Goal: Obtain resource: Download file/media

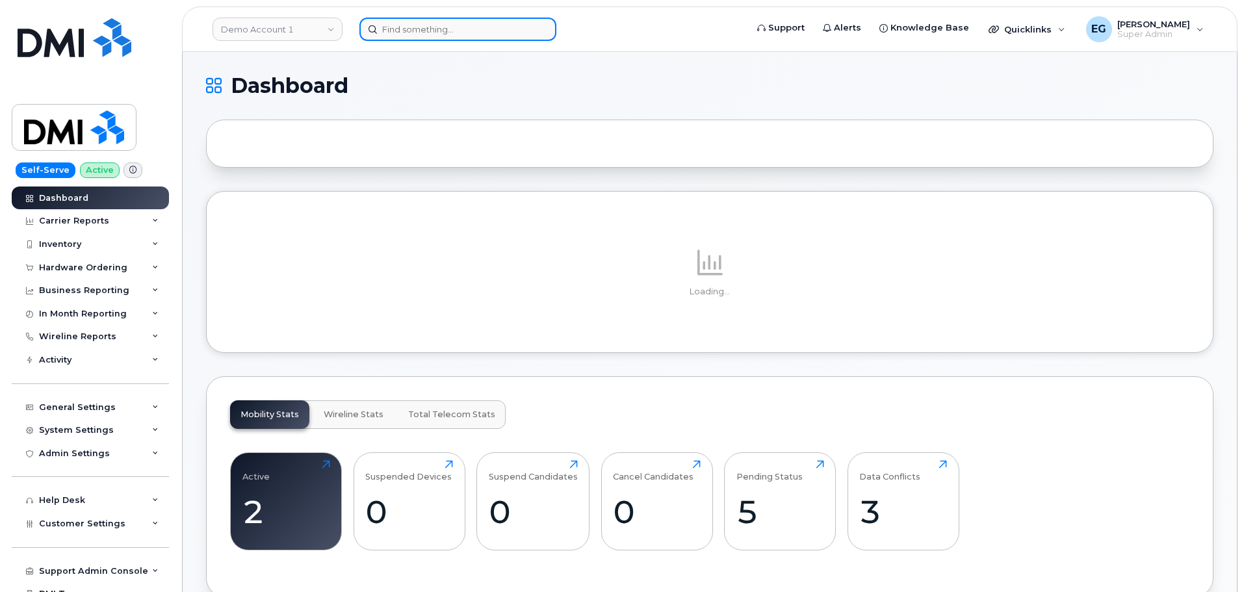
click at [419, 32] on input at bounding box center [457, 29] width 197 height 23
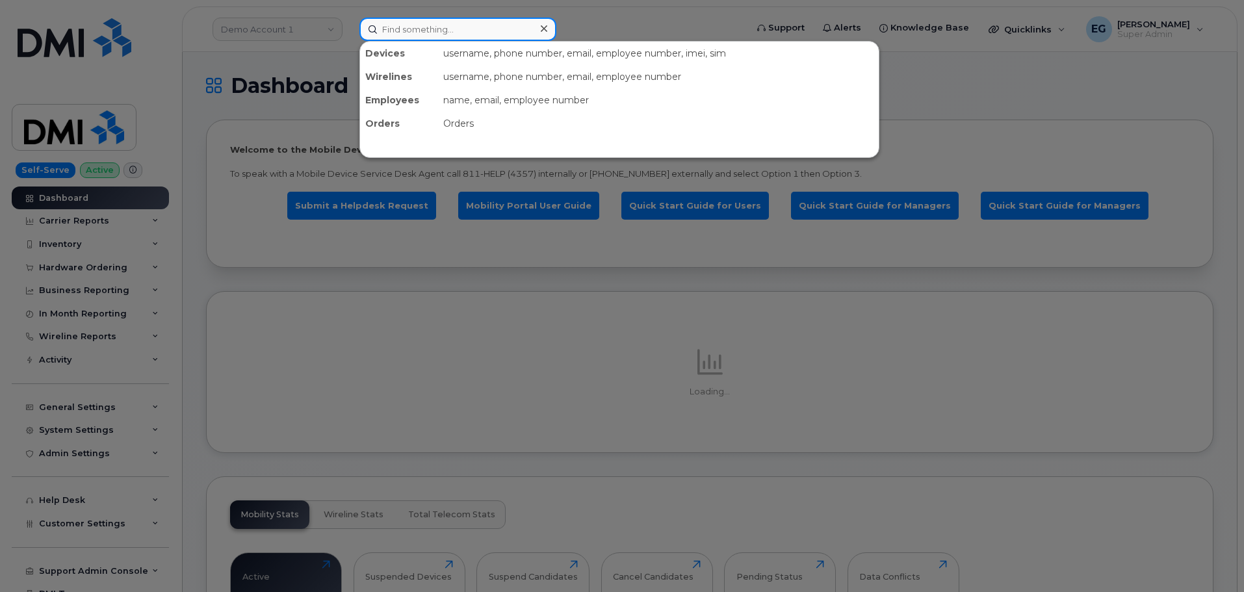
paste input "8647941476"
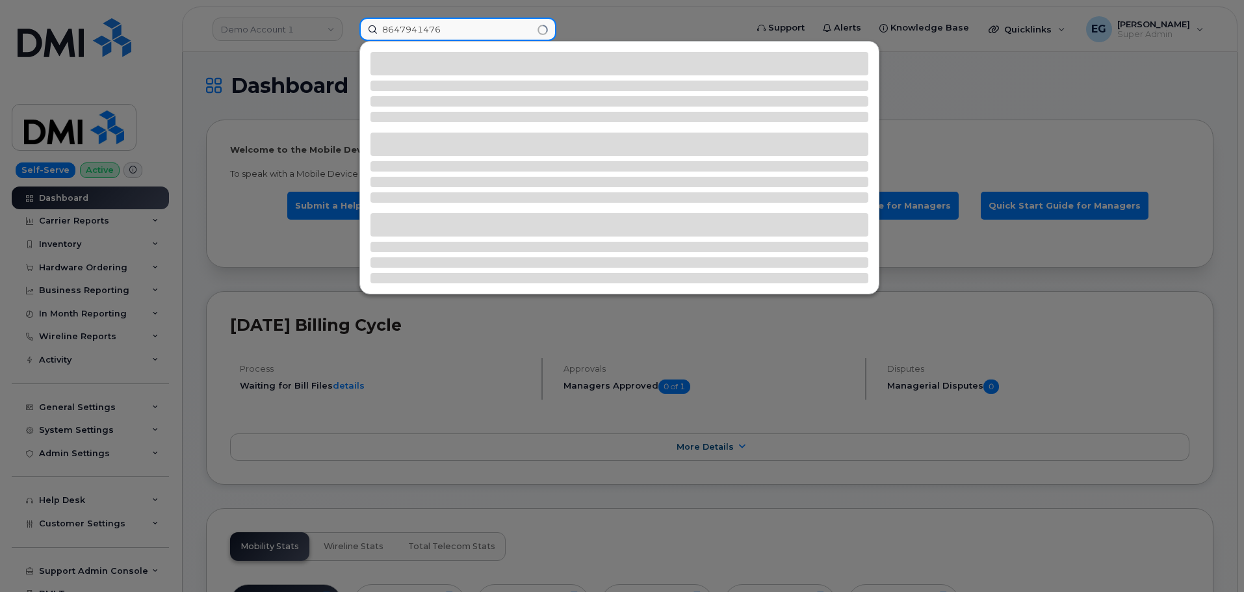
type input "8647941476"
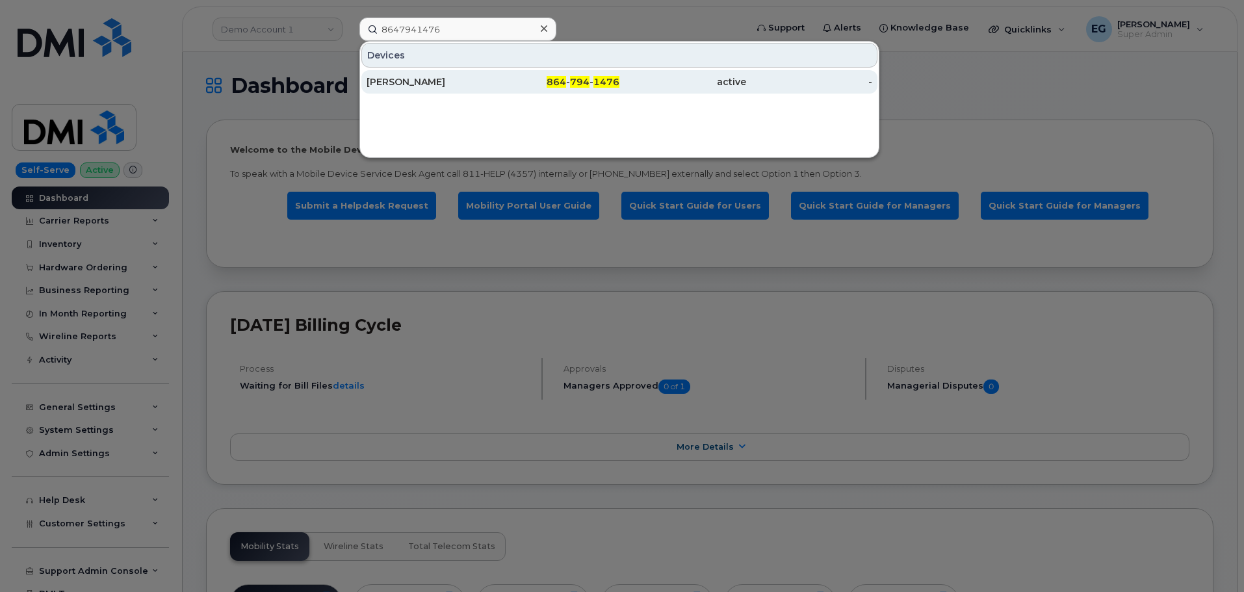
click at [479, 77] on div "[PERSON_NAME]" at bounding box center [430, 81] width 127 height 13
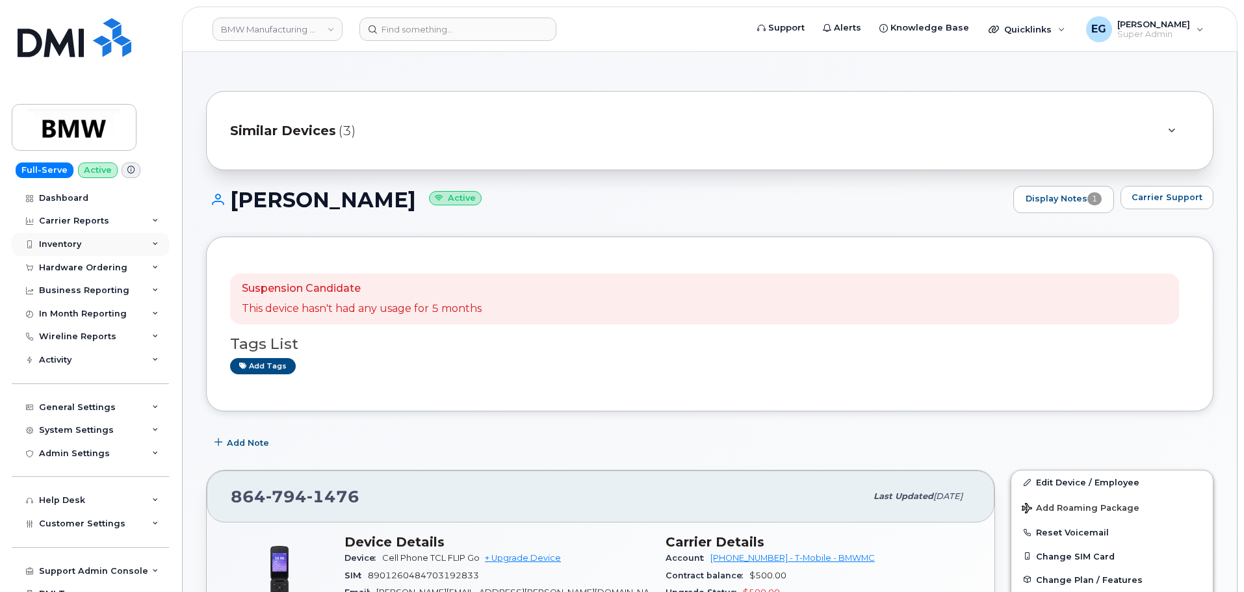
click at [105, 252] on div "Inventory" at bounding box center [90, 244] width 157 height 23
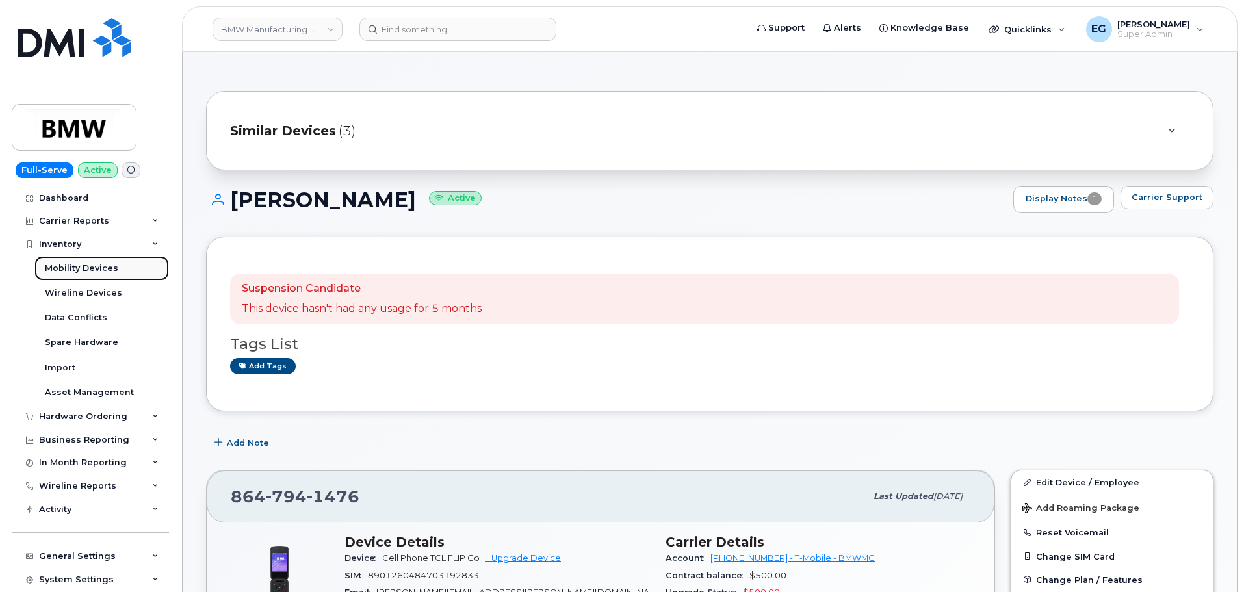
click at [96, 266] on div "Mobility Devices" at bounding box center [81, 269] width 73 height 12
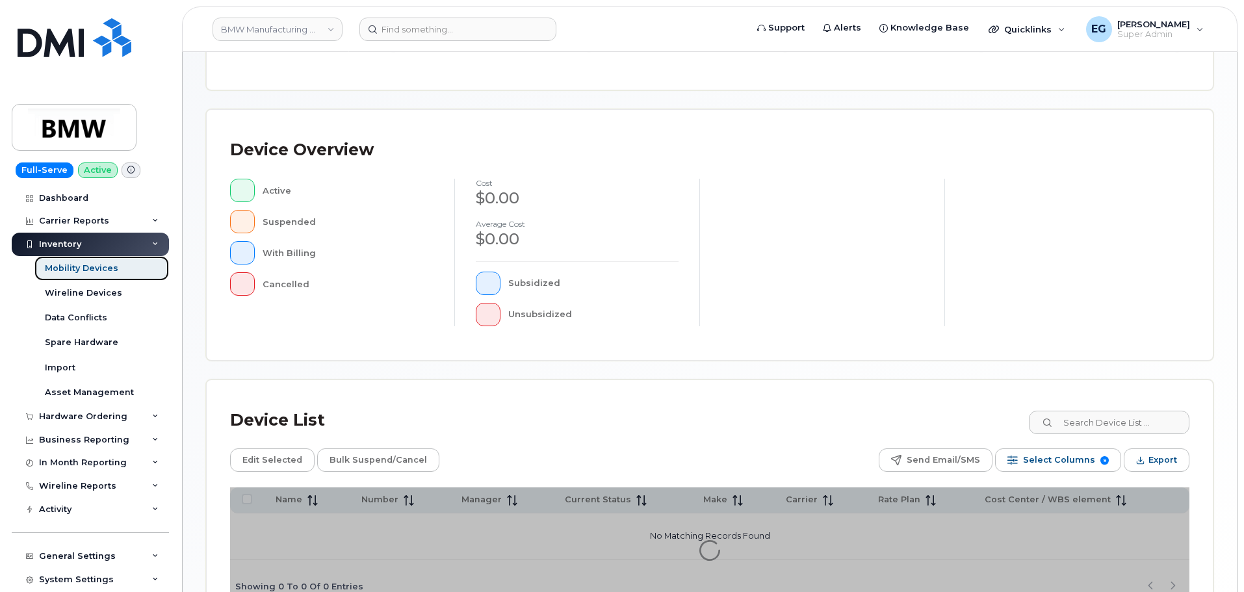
scroll to position [325, 0]
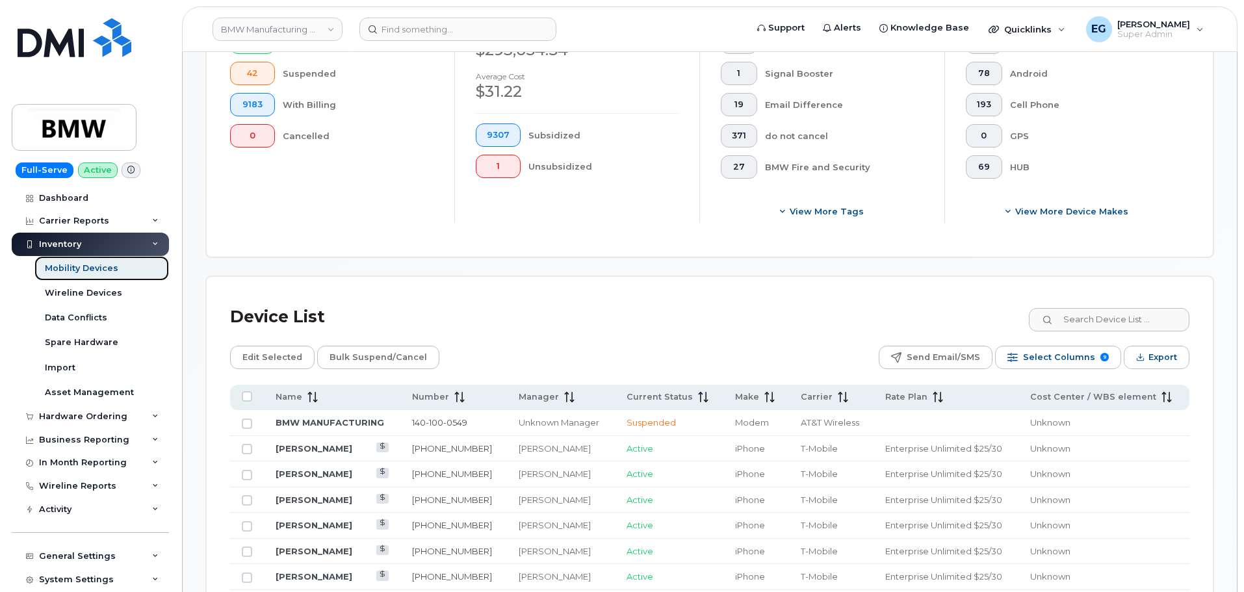
scroll to position [397, 0]
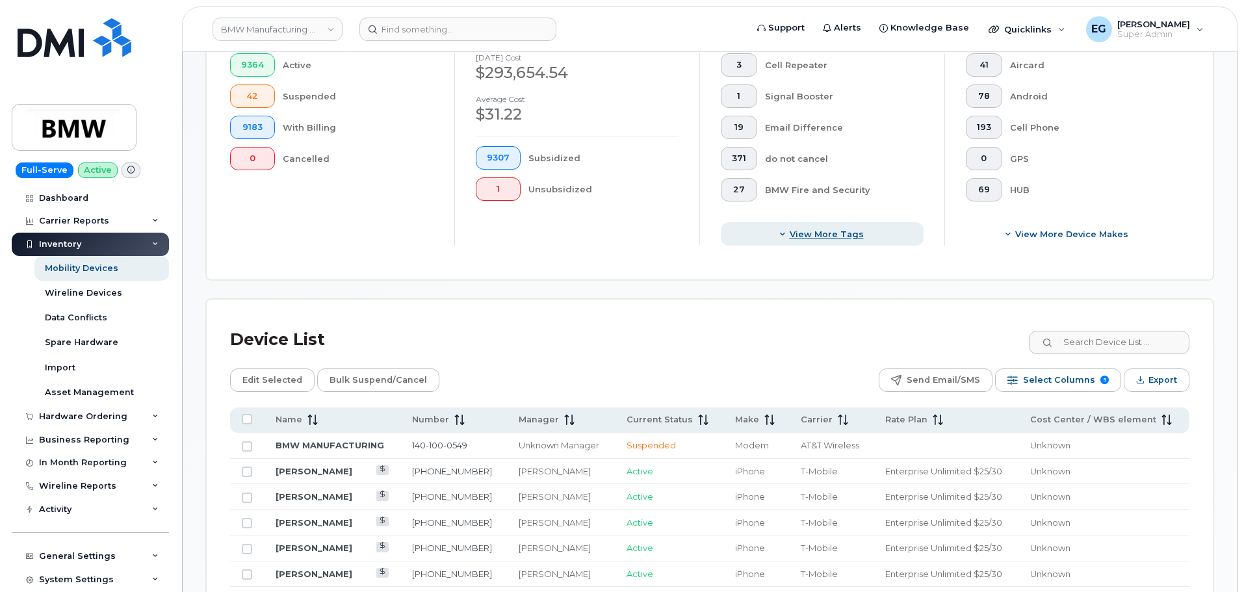
click at [811, 228] on span "View more tags" at bounding box center [827, 234] width 74 height 12
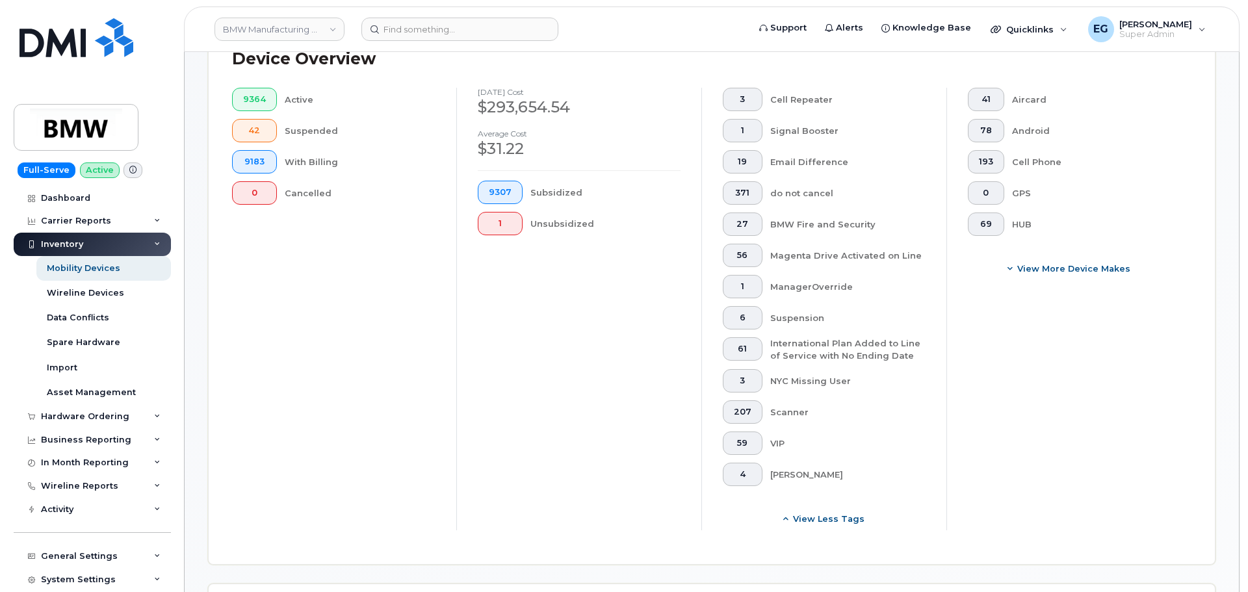
scroll to position [647, 0]
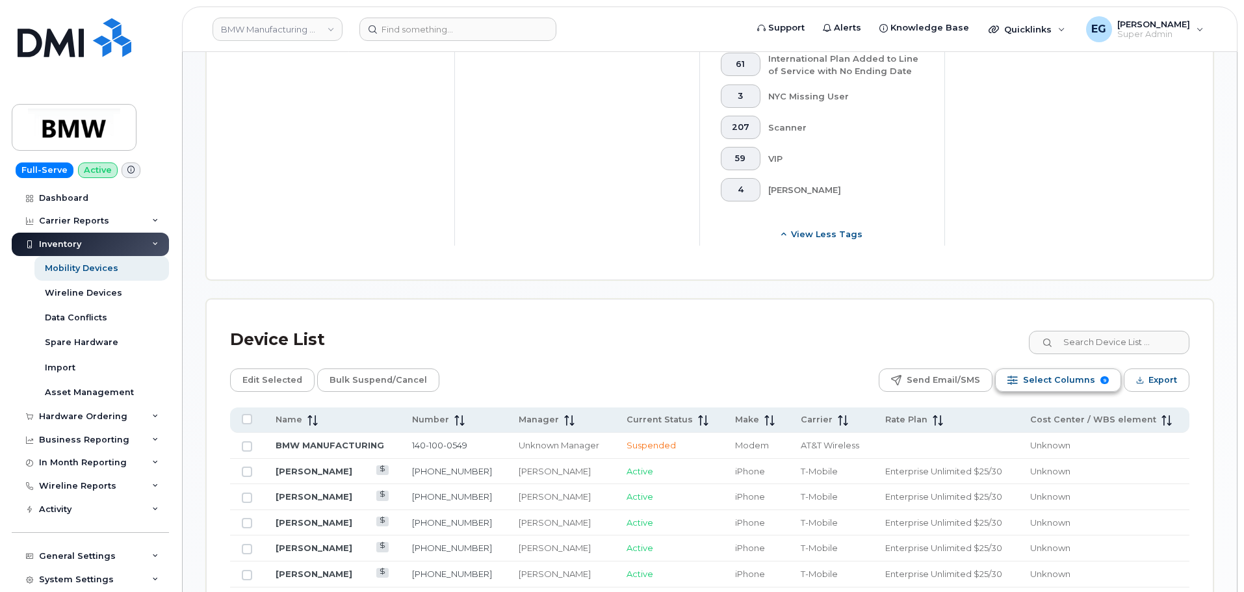
click at [1042, 372] on span "Select Columns" at bounding box center [1059, 381] width 72 height 20
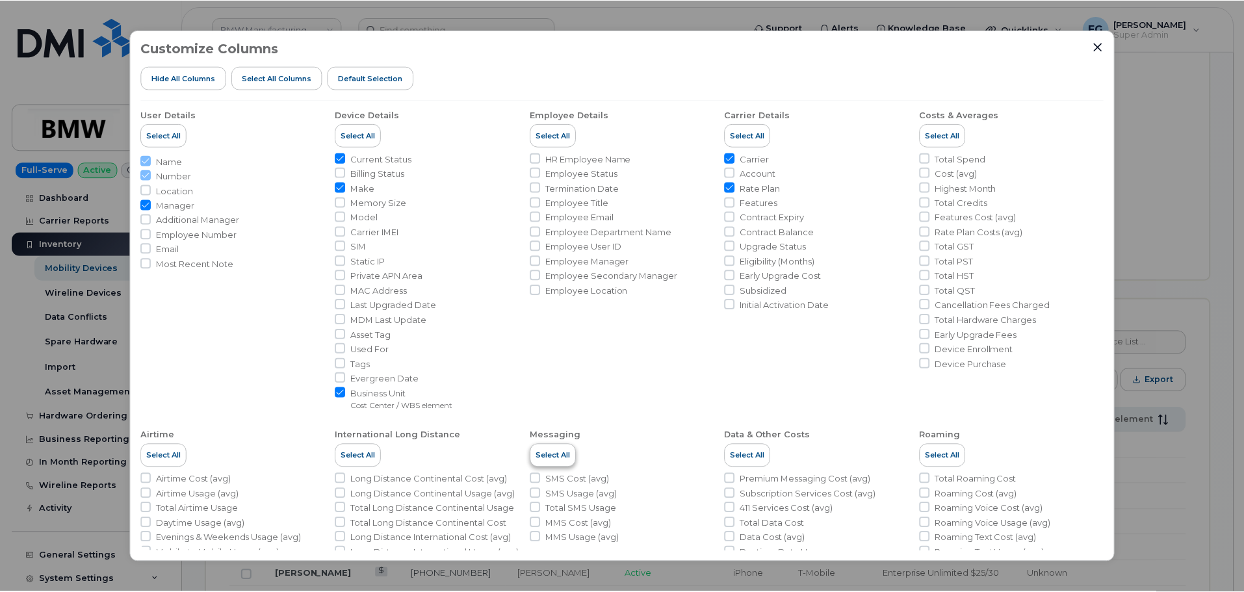
scroll to position [0, 0]
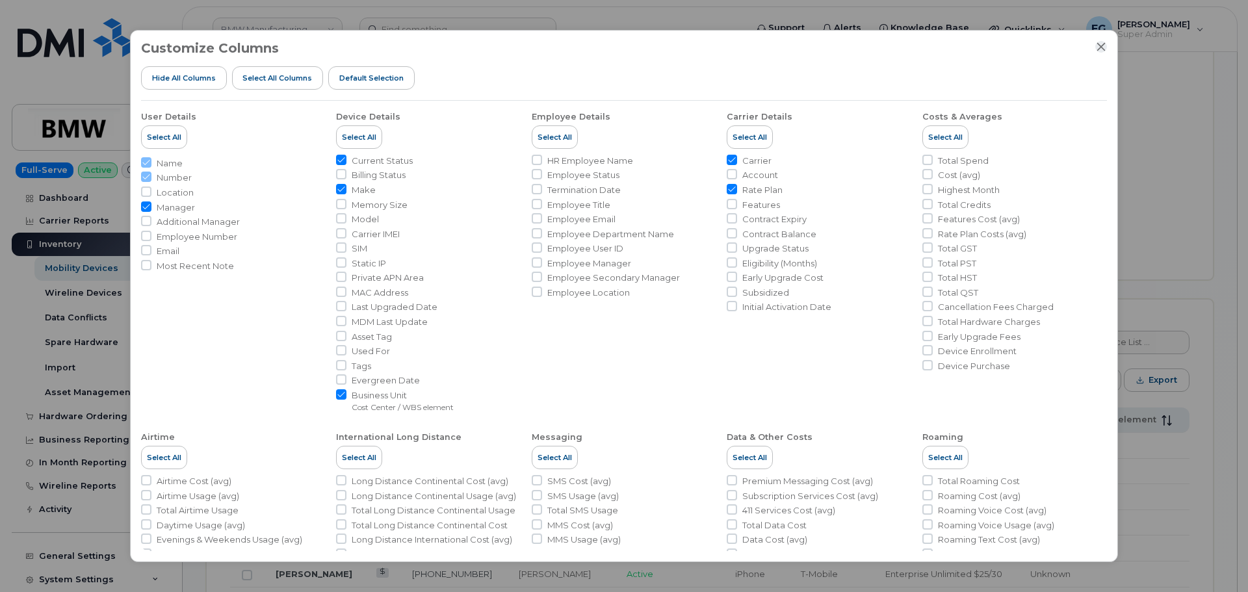
click at [1099, 43] on icon "Close" at bounding box center [1101, 47] width 10 height 10
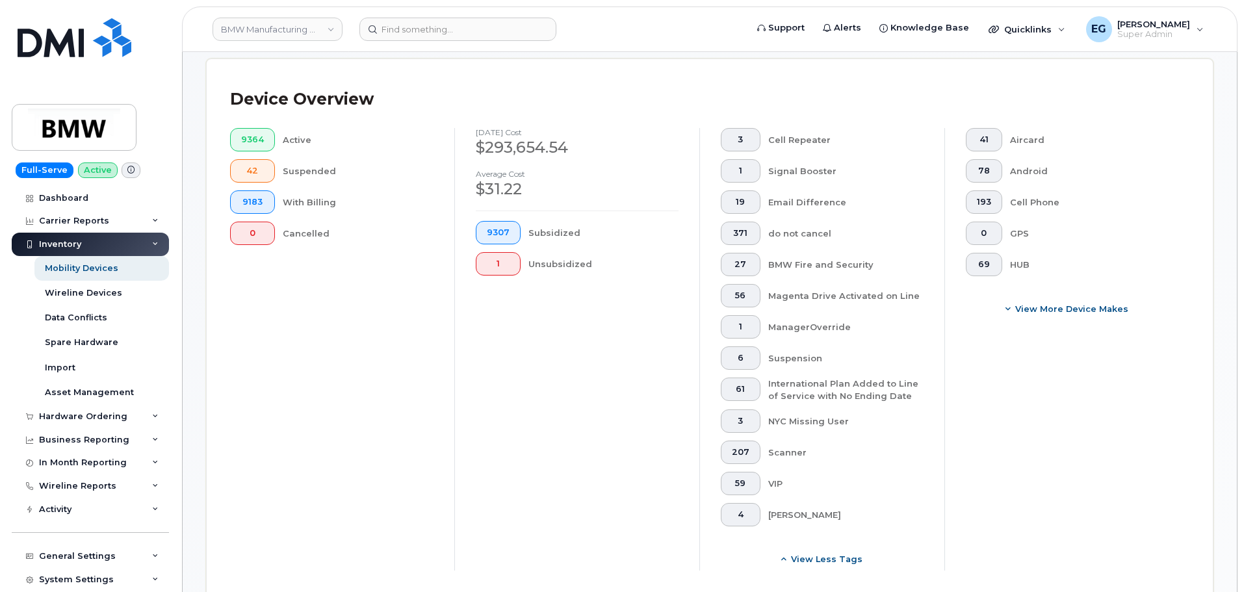
scroll to position [257, 0]
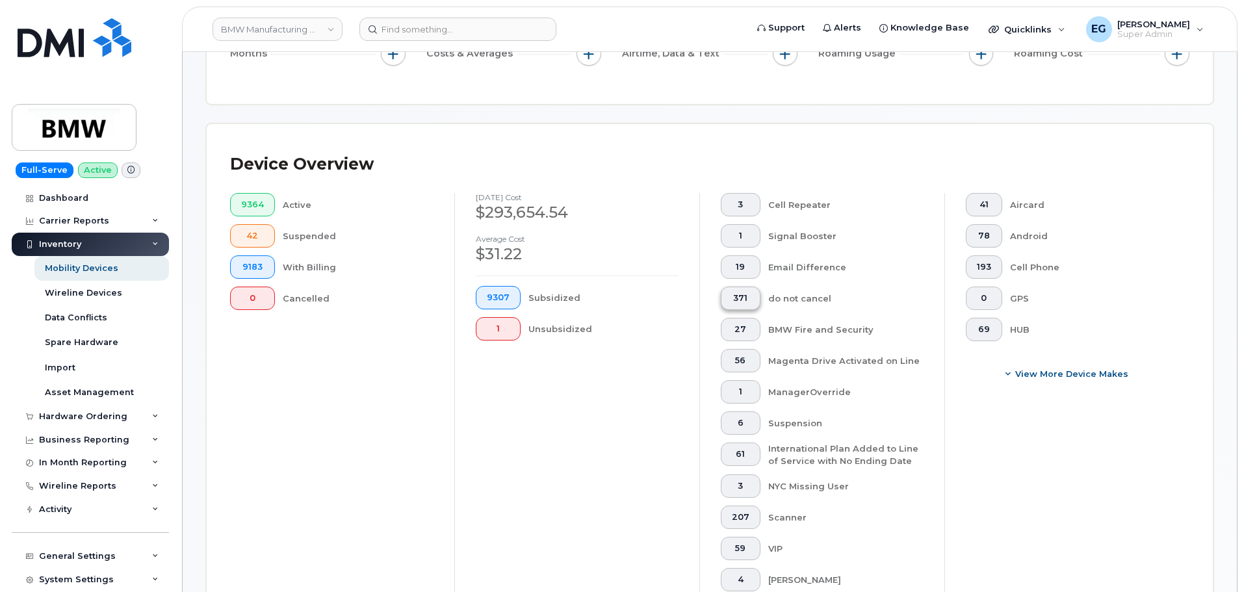
click at [738, 293] on span "371" at bounding box center [741, 298] width 18 height 10
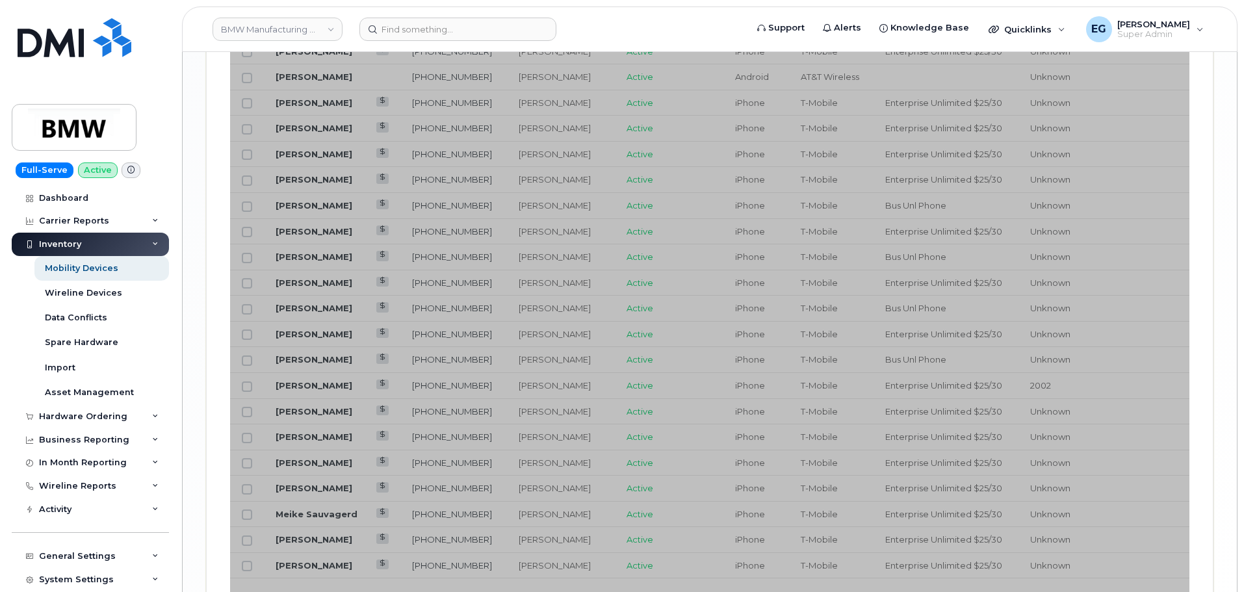
scroll to position [1910, 0]
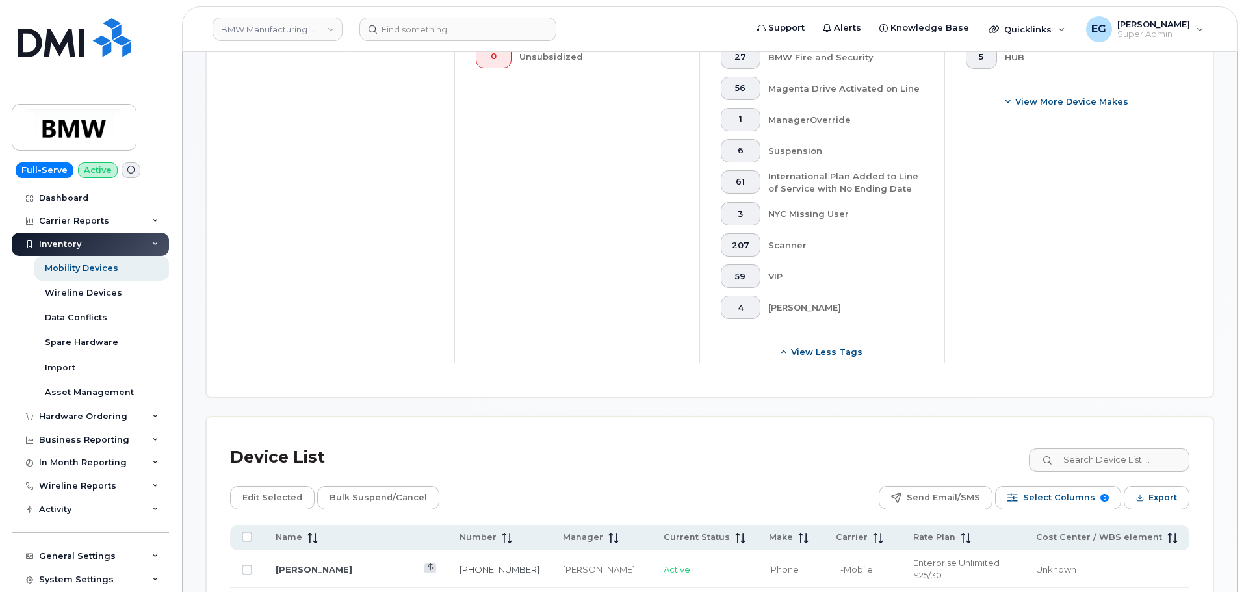
scroll to position [447, 0]
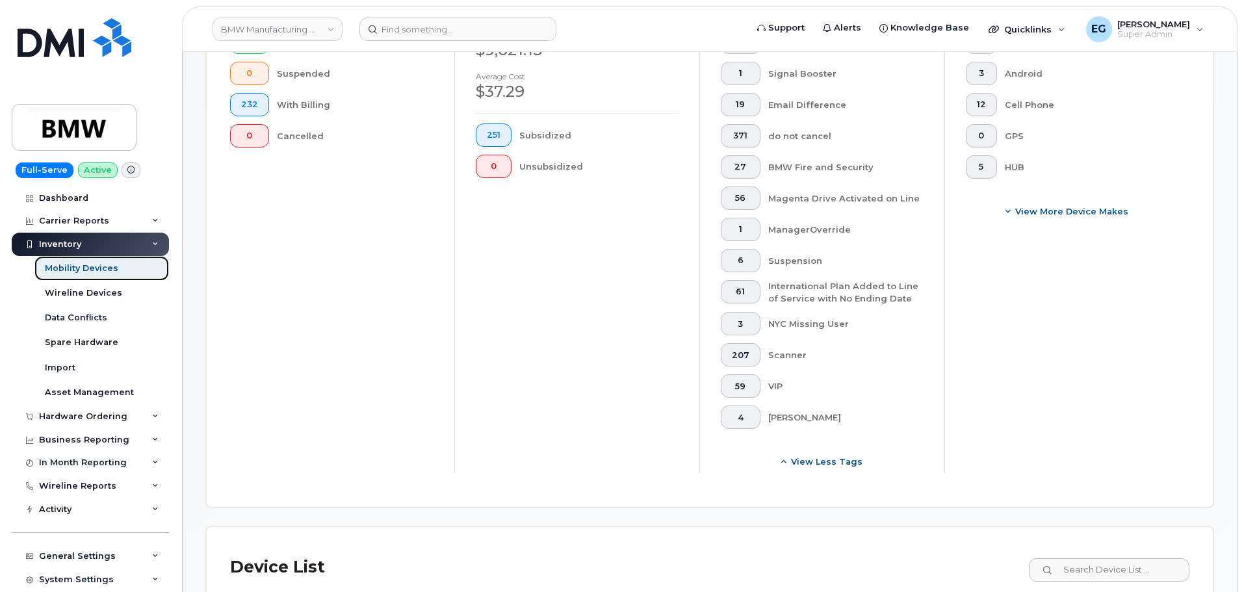
click at [103, 258] on link "Mobility Devices" at bounding box center [101, 268] width 135 height 25
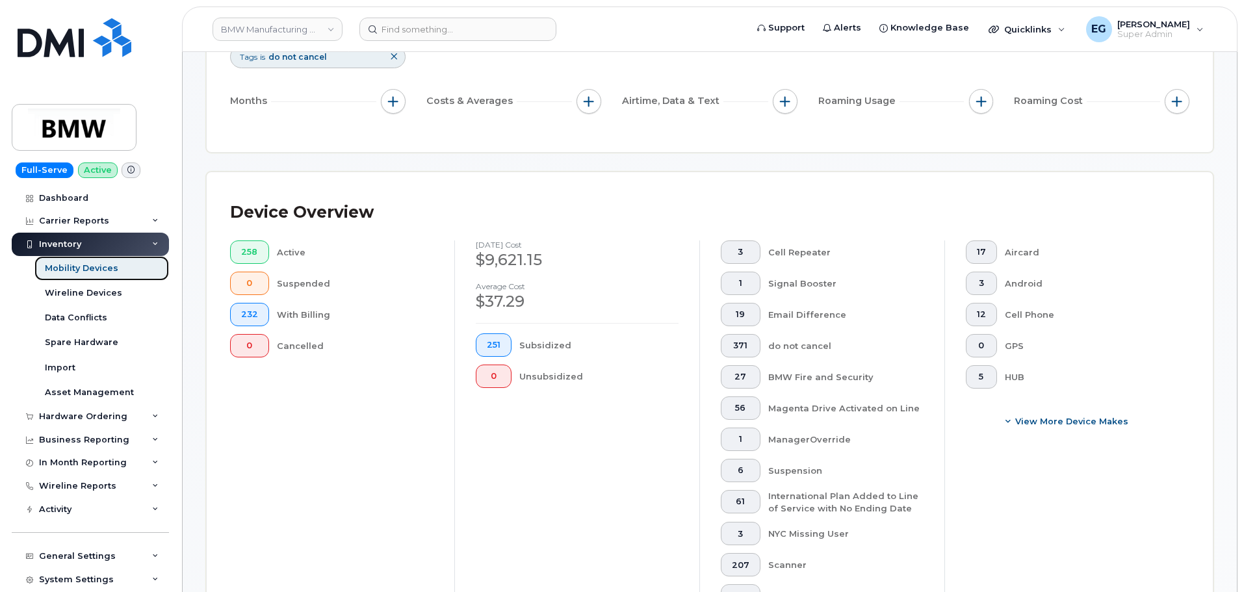
scroll to position [260, 0]
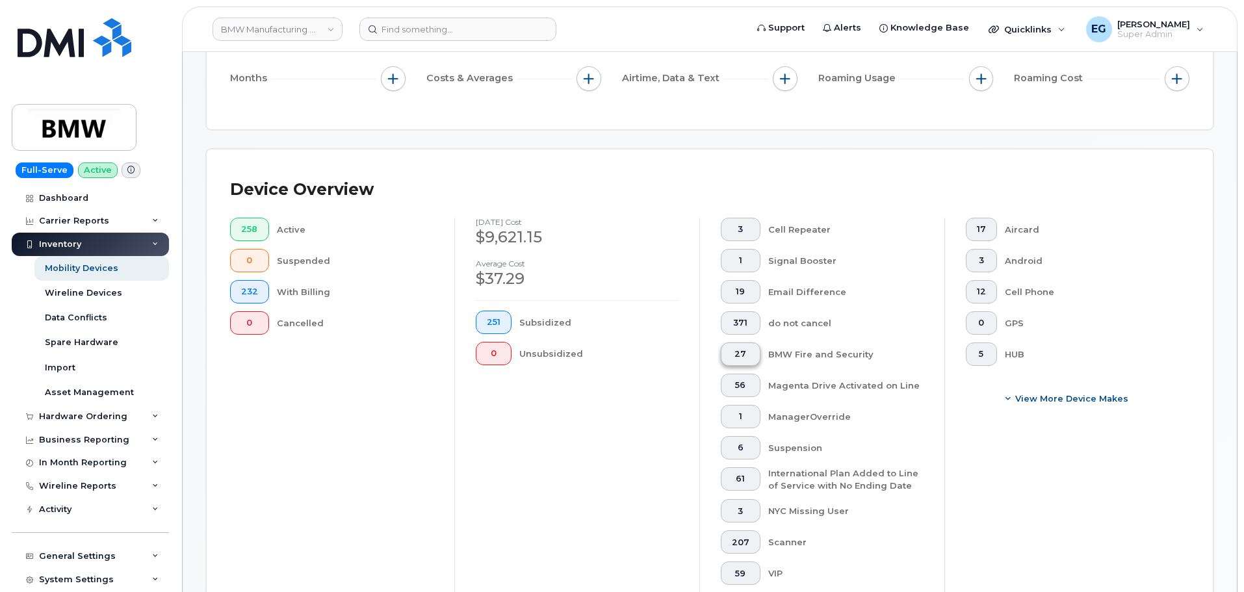
click at [742, 349] on span "27" at bounding box center [741, 354] width 18 height 10
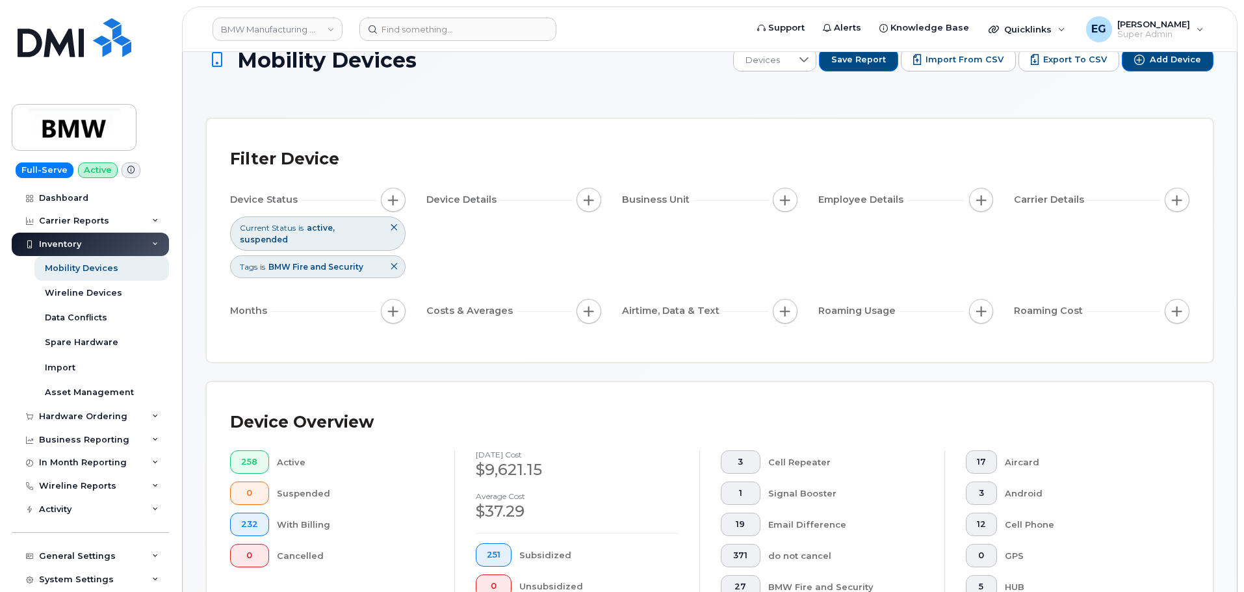
scroll to position [0, 0]
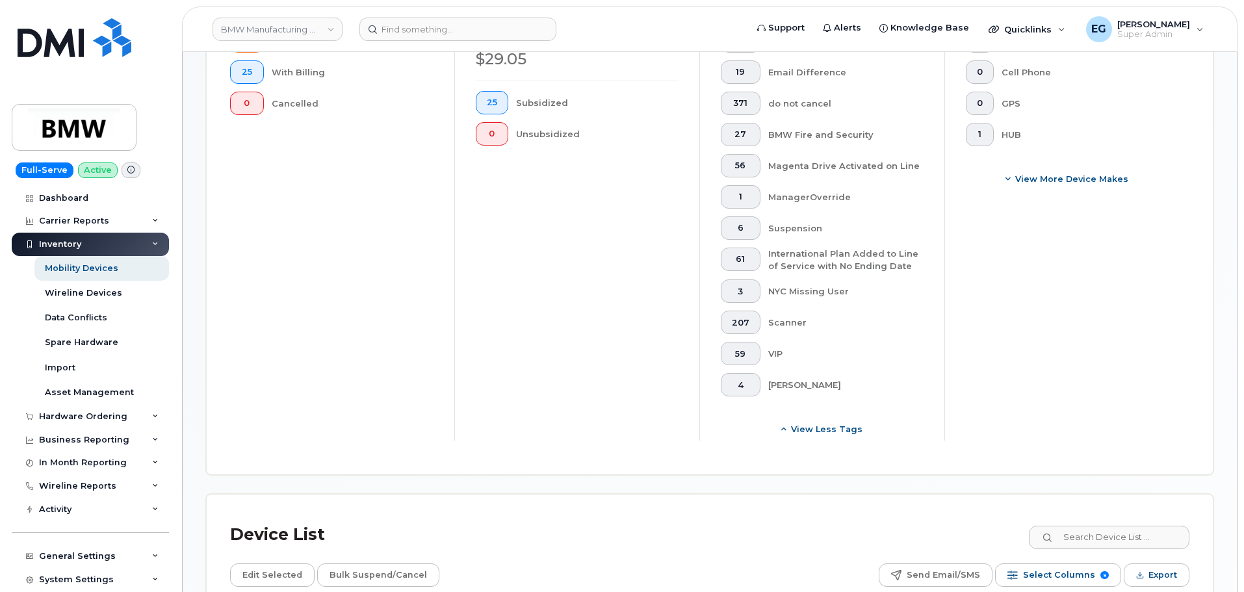
scroll to position [122, 0]
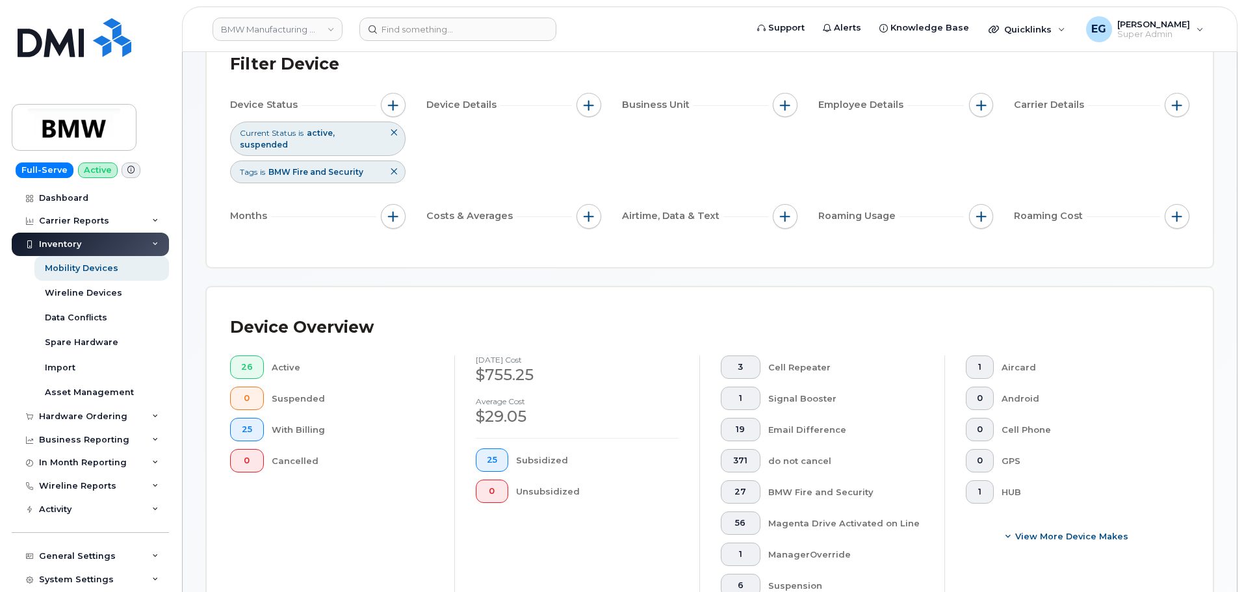
click at [396, 166] on button at bounding box center [394, 171] width 22 height 21
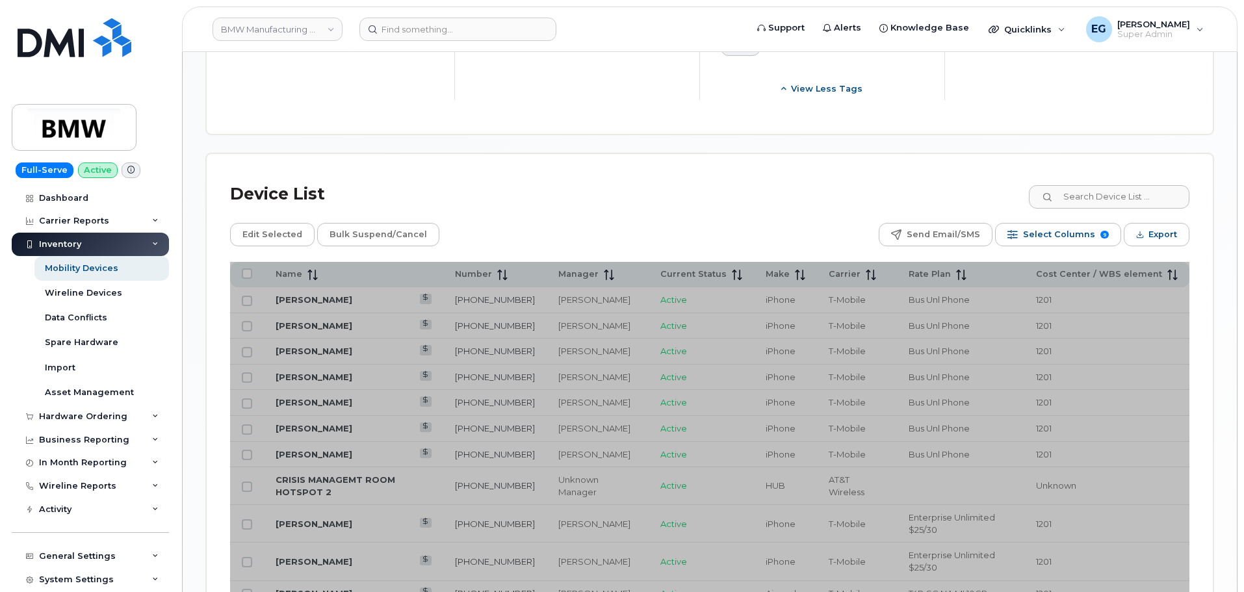
scroll to position [772, 0]
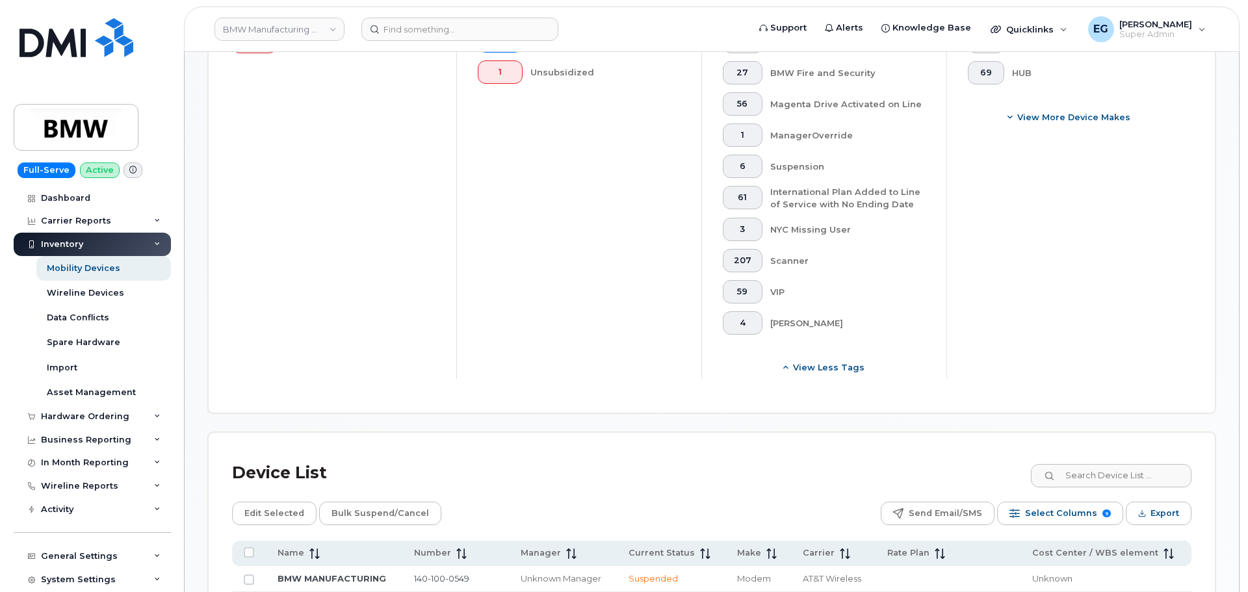
scroll to position [512, 0]
click at [1151, 508] on span "Export" at bounding box center [1163, 516] width 29 height 20
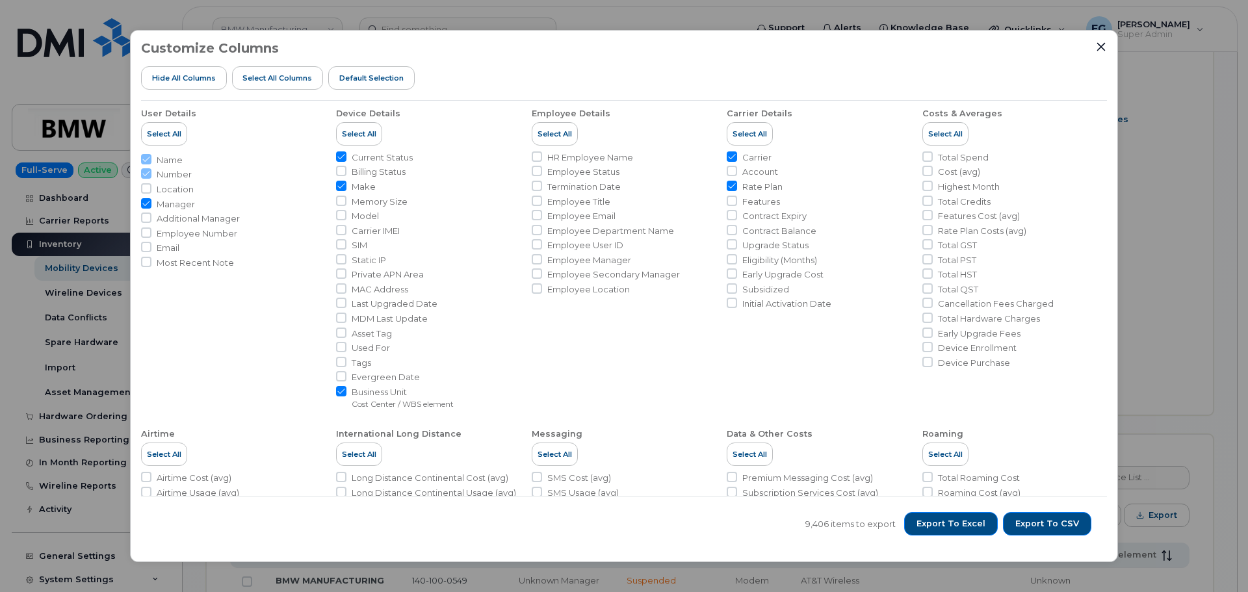
scroll to position [0, 0]
click at [969, 530] on button "Export to Excel" at bounding box center [951, 523] width 94 height 23
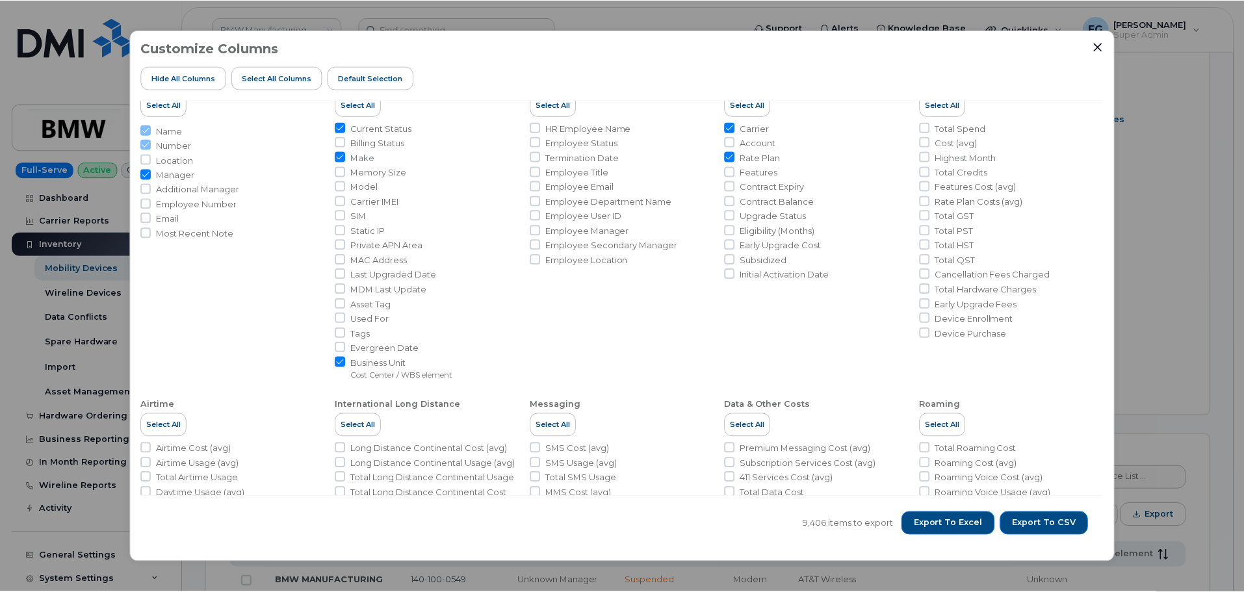
scroll to position [65, 0]
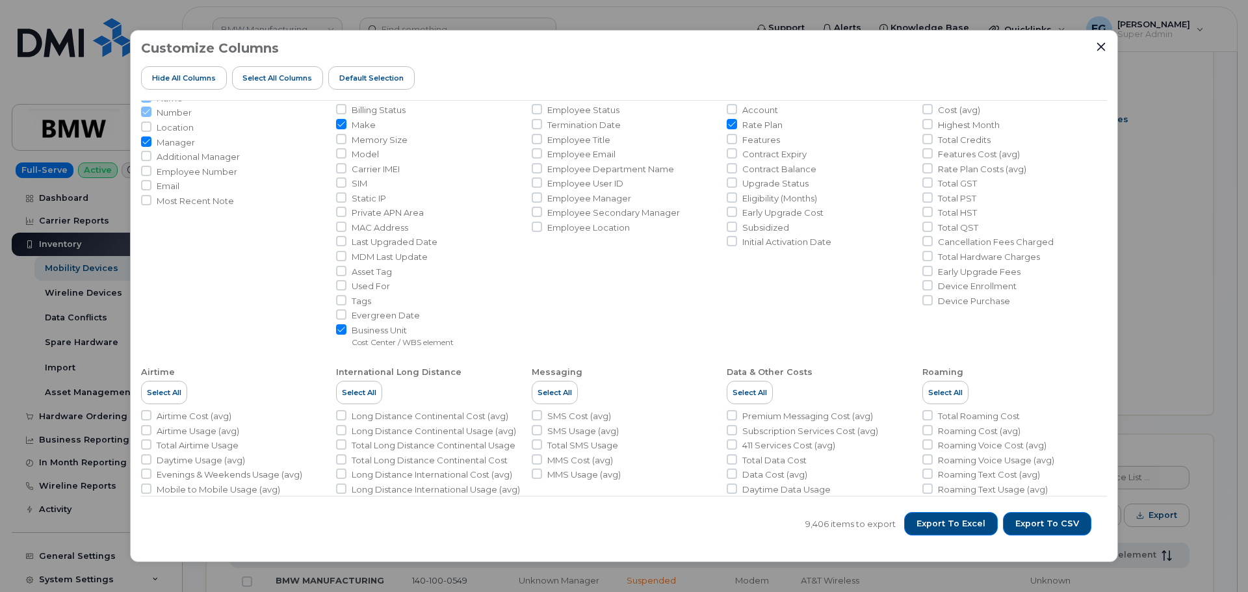
click at [1109, 47] on div "Customize Columns Hide All Columns Select all Columns Default Selection User De…" at bounding box center [624, 296] width 988 height 533
click at [1105, 47] on icon "Close" at bounding box center [1101, 47] width 10 height 10
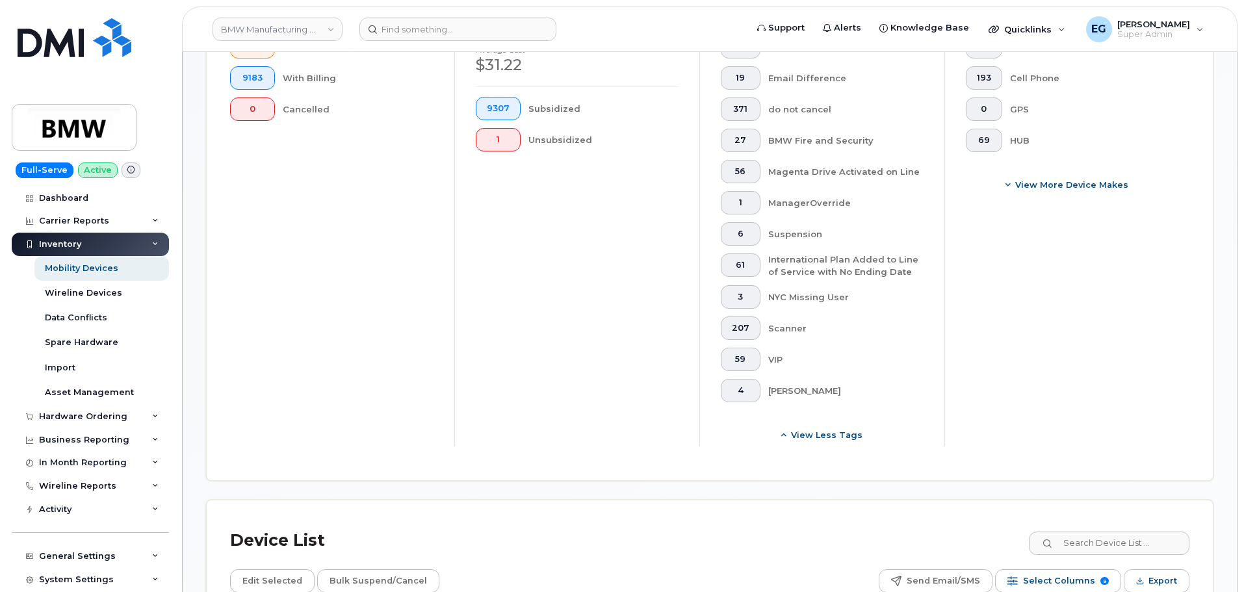
scroll to position [187, 0]
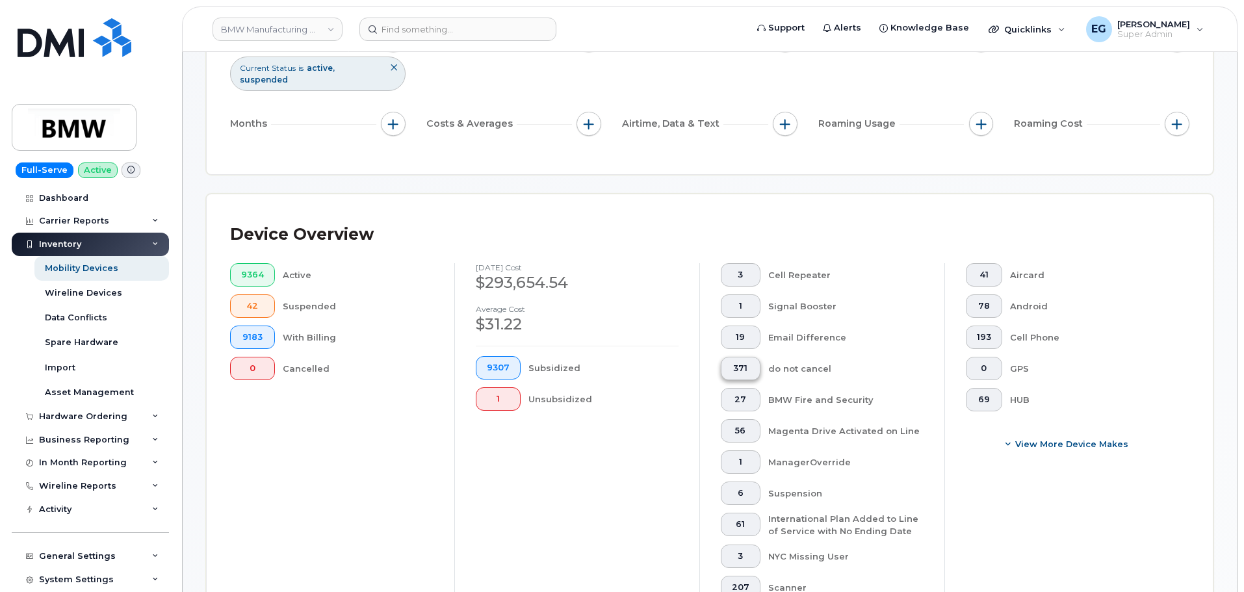
click at [745, 363] on span "371" at bounding box center [741, 368] width 18 height 10
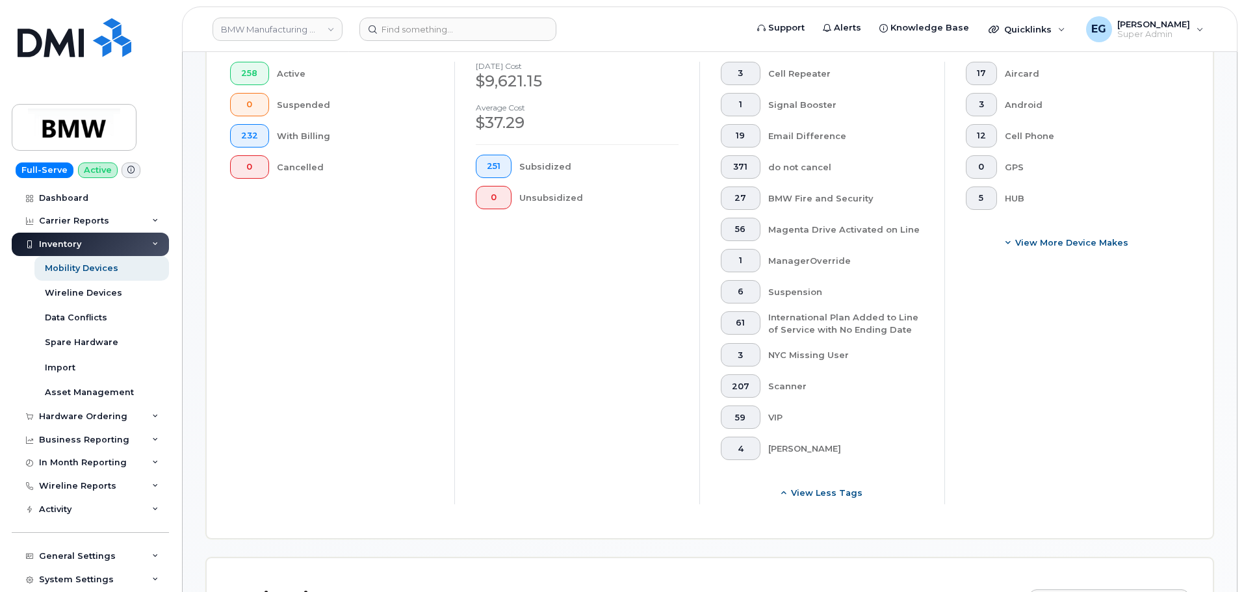
scroll to position [447, 0]
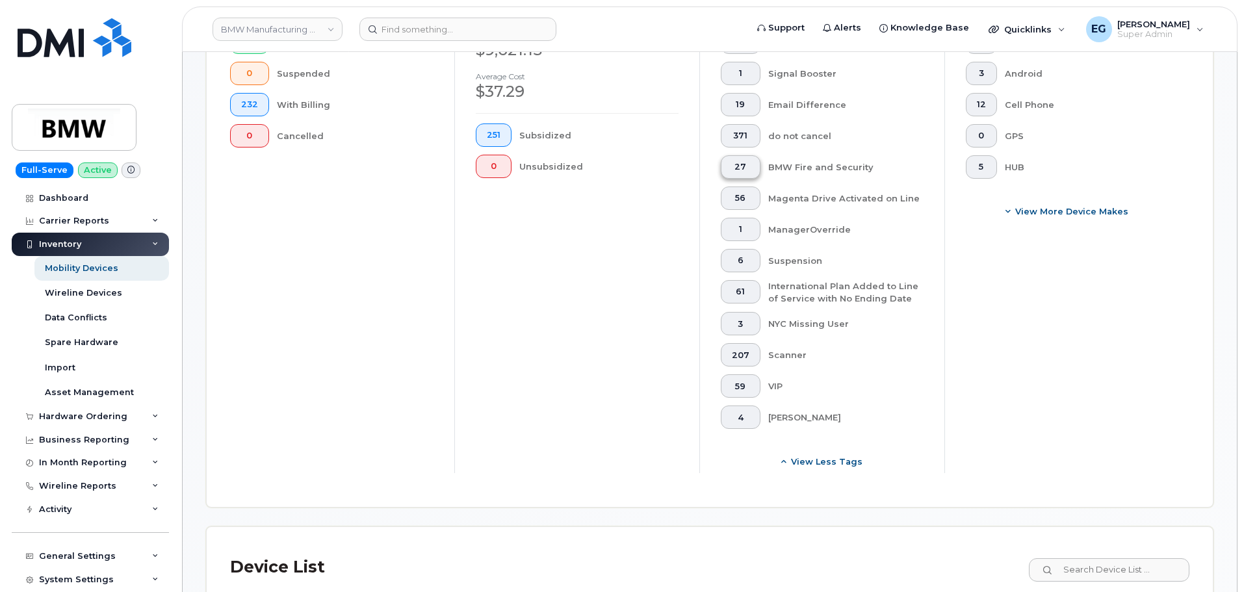
click at [740, 164] on button "27" at bounding box center [741, 166] width 40 height 23
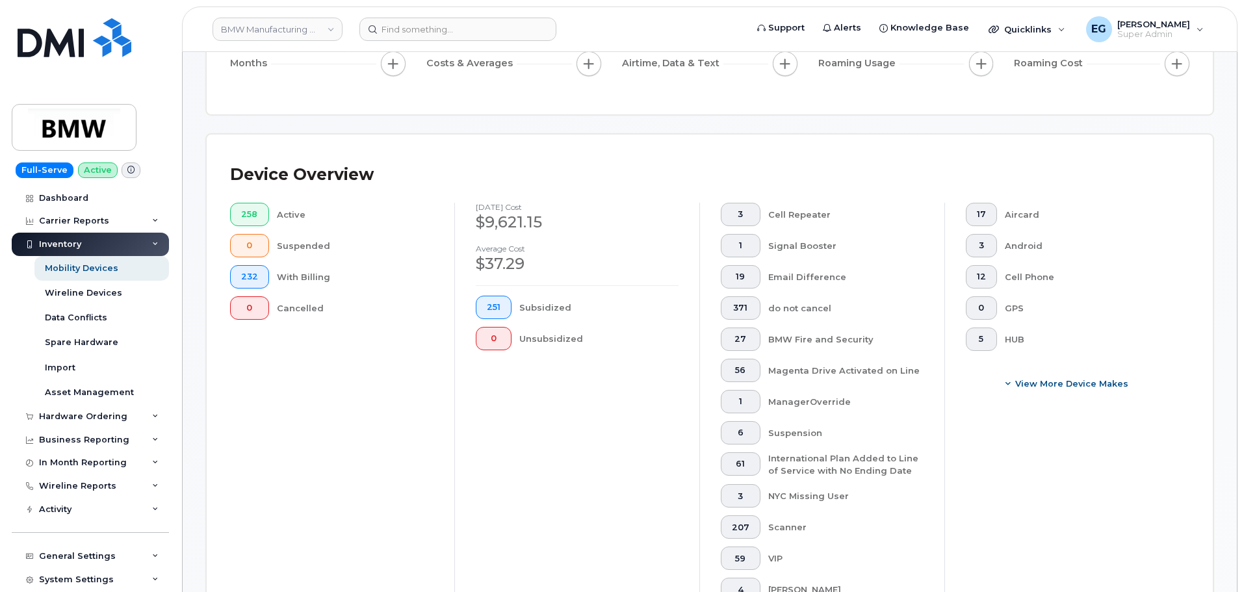
scroll to position [187, 0]
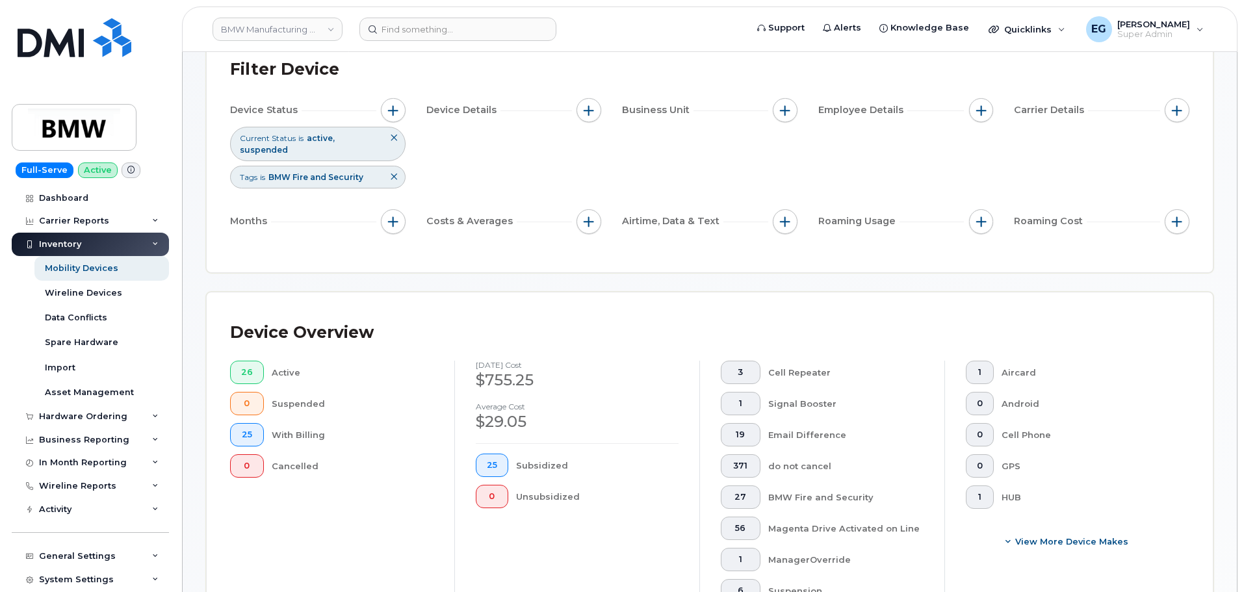
scroll to position [325, 0]
